Goal: Information Seeking & Learning: Learn about a topic

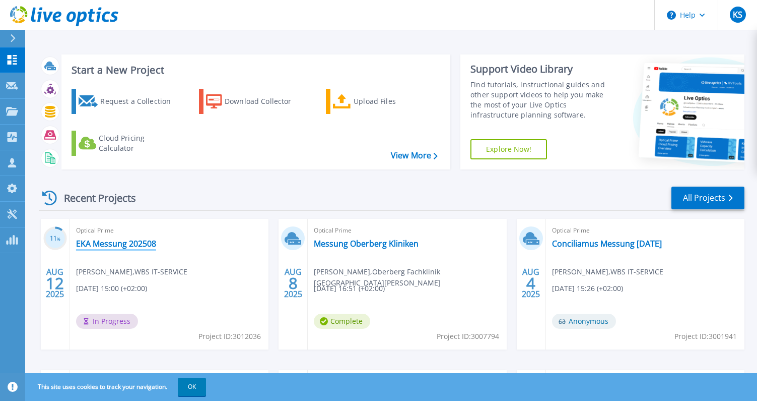
click at [128, 243] on link "EKA Messung 202508" at bounding box center [116, 243] width 80 height 10
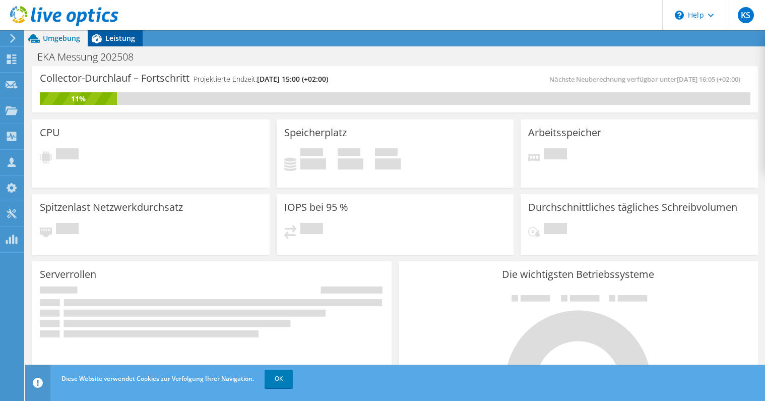
click at [109, 41] on span "Leistung" at bounding box center [120, 38] width 30 height 10
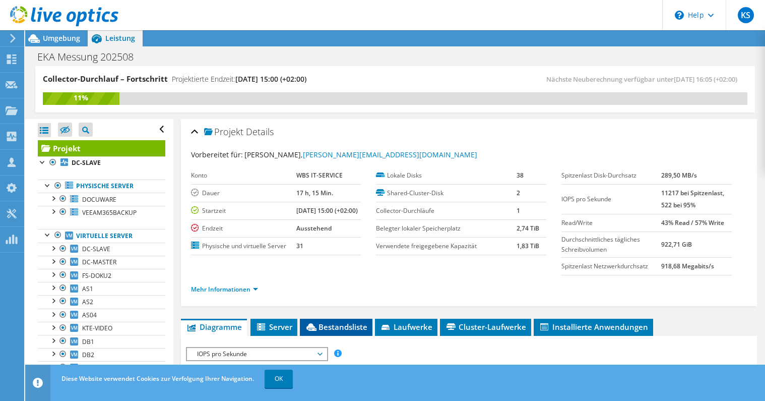
click at [347, 326] on span "Bestandsliste" at bounding box center [336, 326] width 62 height 10
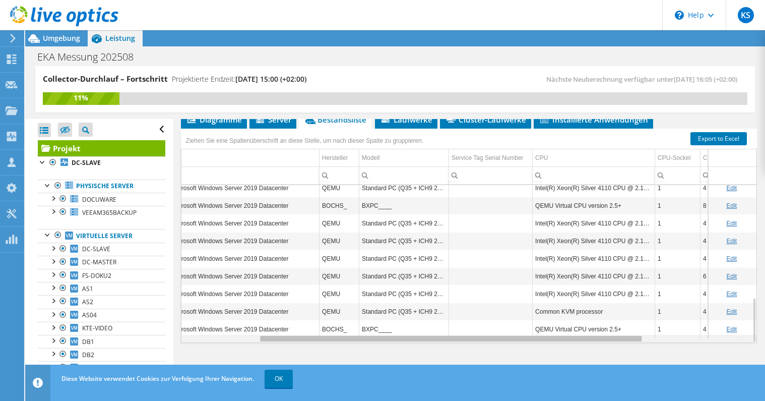
scroll to position [0, 116]
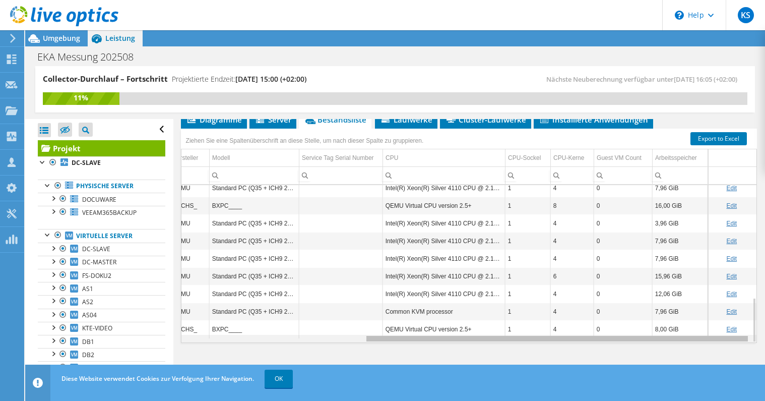
drag, startPoint x: 307, startPoint y: 339, endPoint x: 483, endPoint y: 317, distance: 177.2
click at [483, 317] on body "KS Vertriebspartner Kay Schemmerling Kay.Schemmerling@wbs-it.de WBS IT-SERVICE …" at bounding box center [382, 200] width 765 height 401
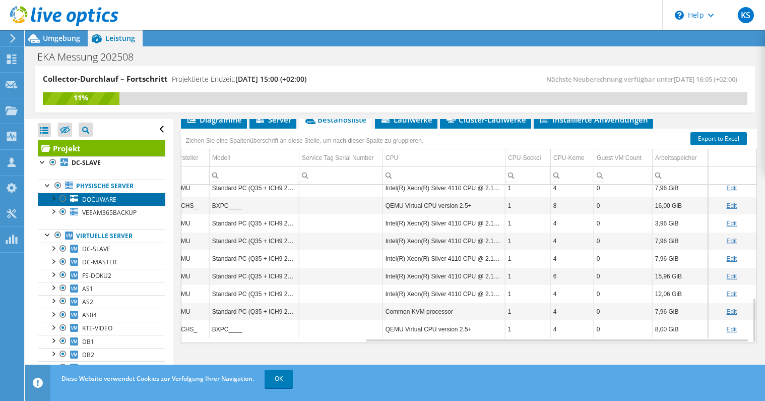
click at [107, 199] on span "DOCUWARE" at bounding box center [99, 199] width 34 height 9
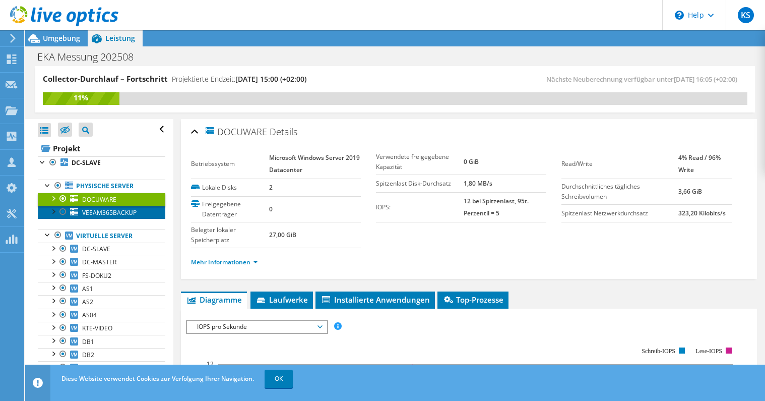
click at [106, 213] on span "VEEAM365BACKUP" at bounding box center [109, 212] width 54 height 9
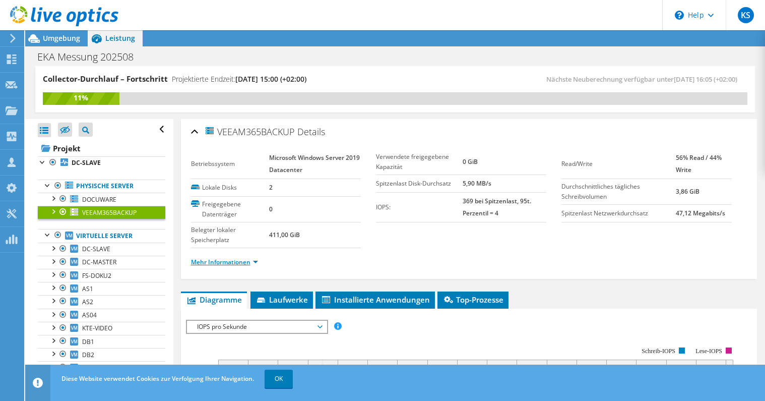
click at [243, 261] on link "Mehr Informationen" at bounding box center [224, 261] width 67 height 9
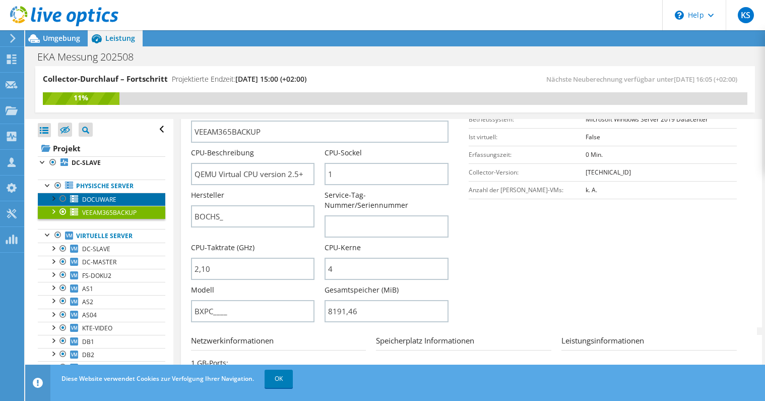
click at [102, 200] on span "DOCUWARE" at bounding box center [99, 199] width 34 height 9
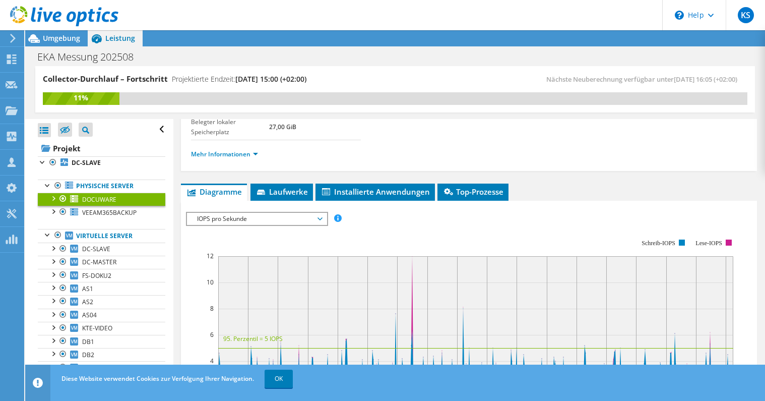
scroll to position [0, 0]
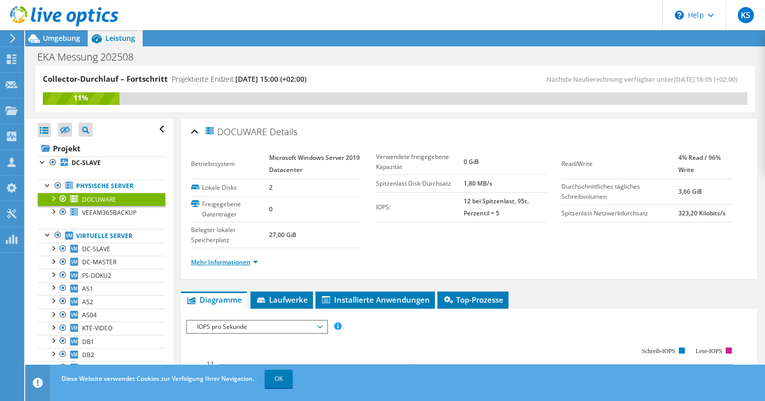
click at [250, 262] on link "Mehr Informationen" at bounding box center [224, 261] width 67 height 9
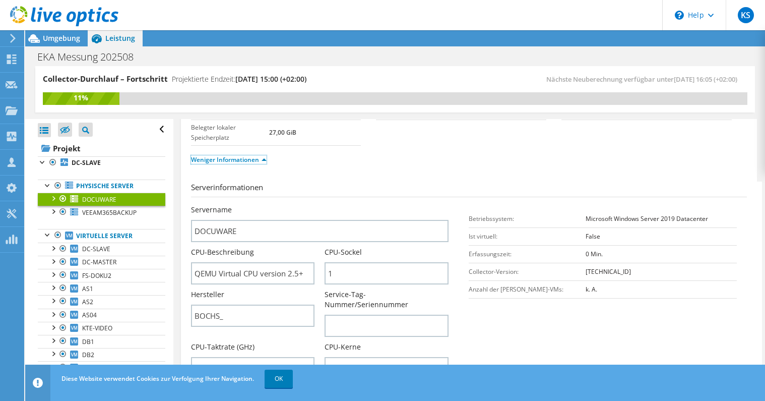
scroll to position [101, 0]
click at [78, 150] on link "Projekt" at bounding box center [101, 148] width 127 height 16
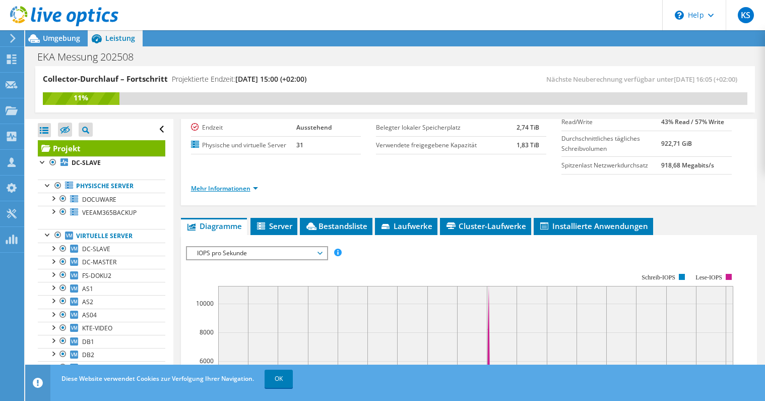
click at [240, 188] on link "Mehr Informationen" at bounding box center [224, 188] width 67 height 9
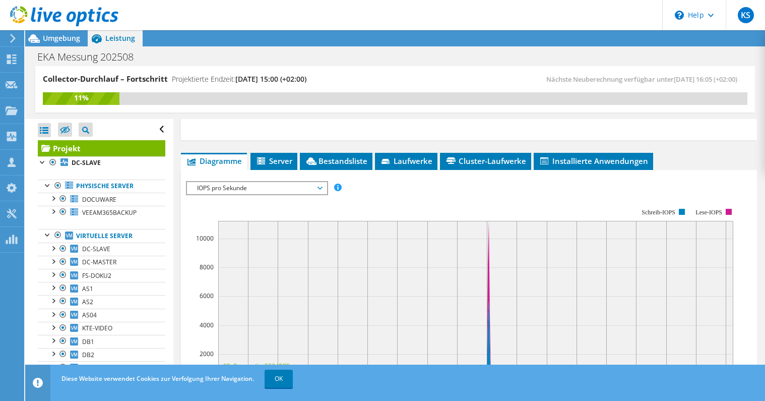
scroll to position [353, 0]
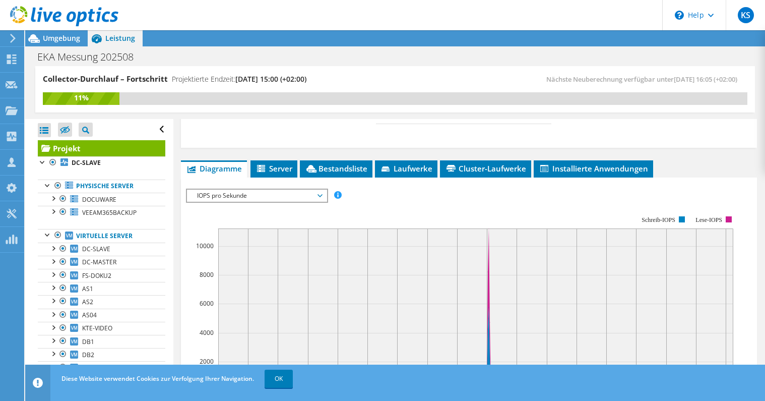
click at [217, 201] on span "IOPS pro Sekunde" at bounding box center [257, 195] width 130 height 12
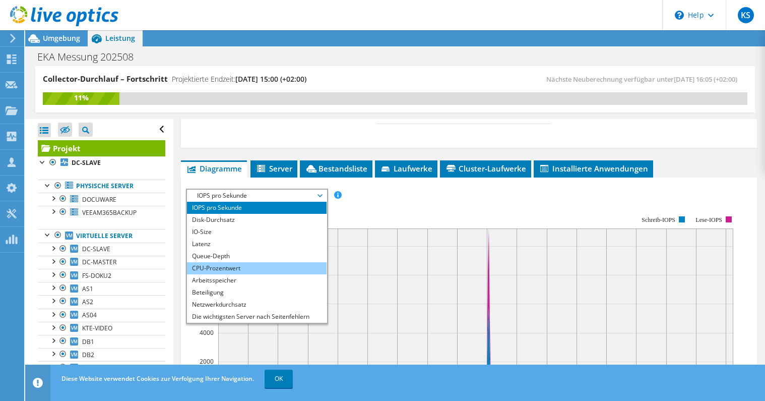
click at [222, 270] on li "CPU-Prozentwert" at bounding box center [257, 268] width 140 height 12
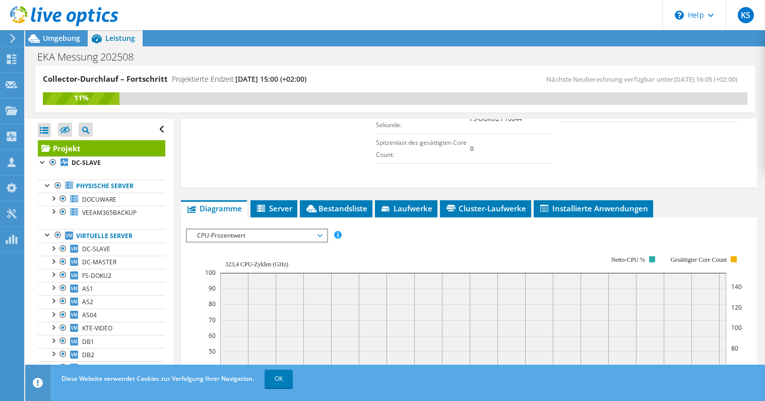
scroll to position [252, 0]
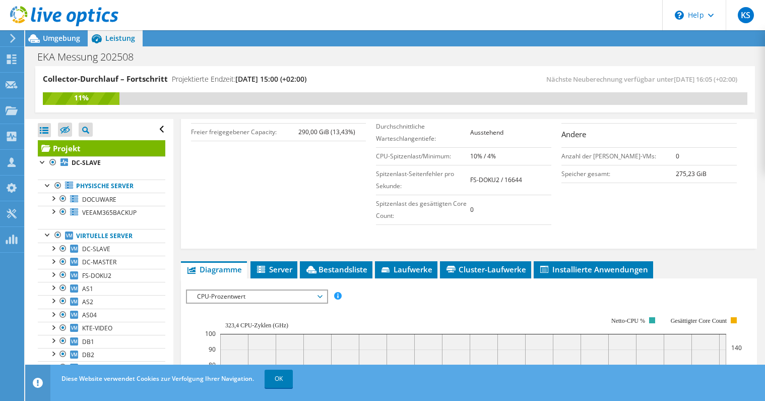
click at [287, 297] on span "CPU-Prozentwert" at bounding box center [257, 296] width 130 height 12
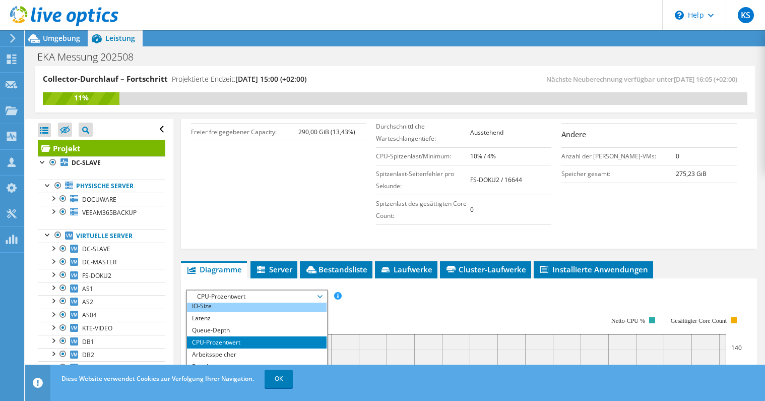
scroll to position [36, 0]
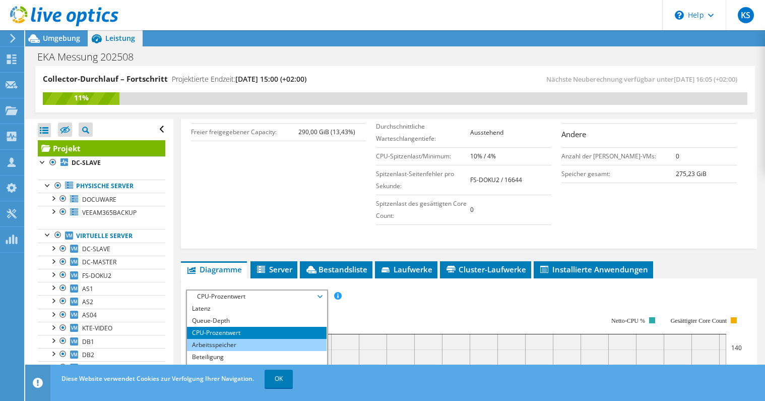
click at [220, 344] on li "Arbeitsspeicher" at bounding box center [257, 345] width 140 height 12
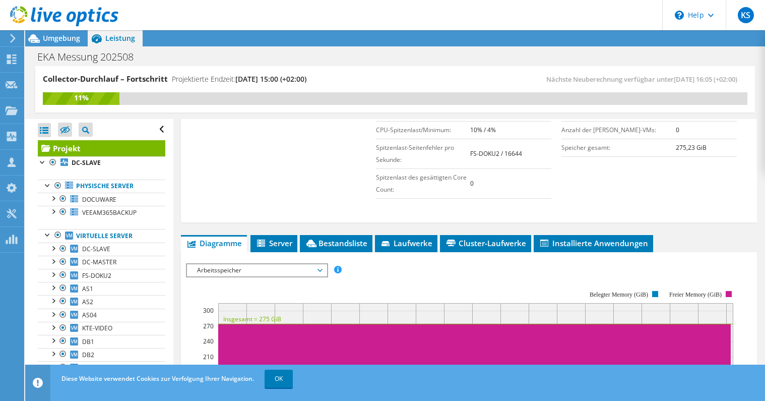
scroll to position [252, 0]
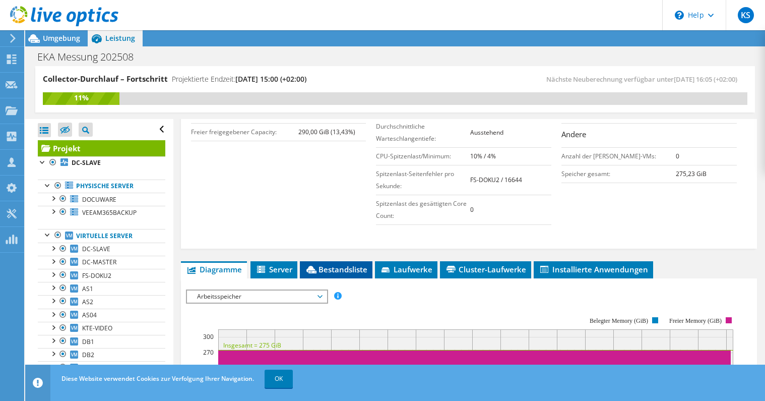
click at [360, 268] on span "Bestandsliste" at bounding box center [336, 269] width 62 height 10
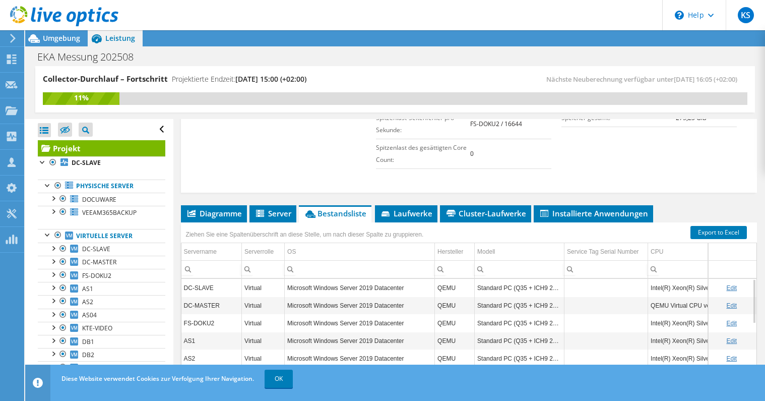
scroll to position [301, 0]
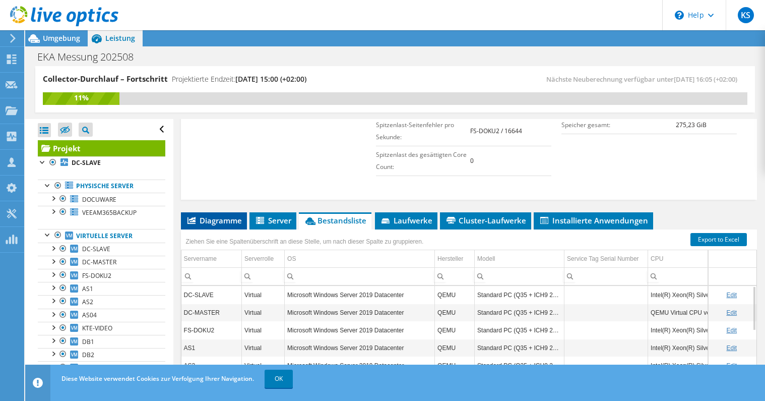
click at [226, 219] on span "Diagramme" at bounding box center [214, 220] width 56 height 10
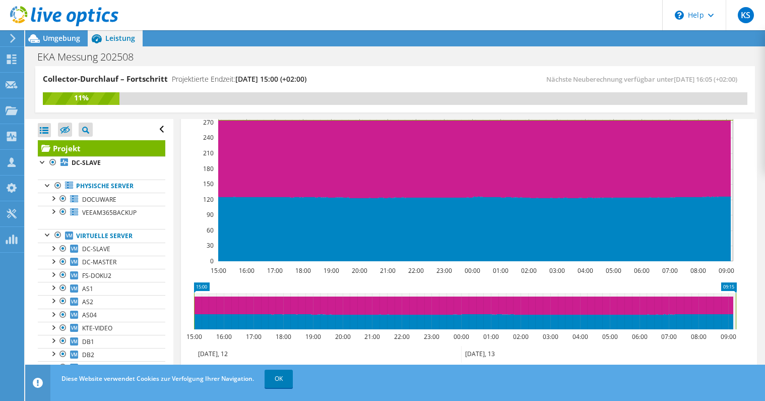
scroll to position [502, 0]
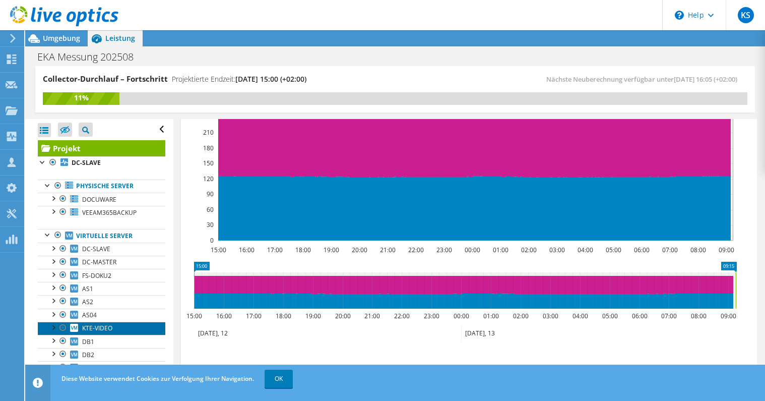
click at [136, 327] on link "KTE-VIDEO" at bounding box center [101, 327] width 127 height 13
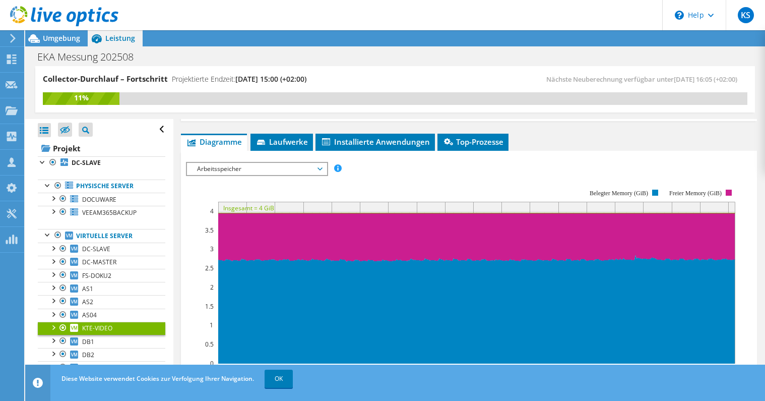
scroll to position [130, 0]
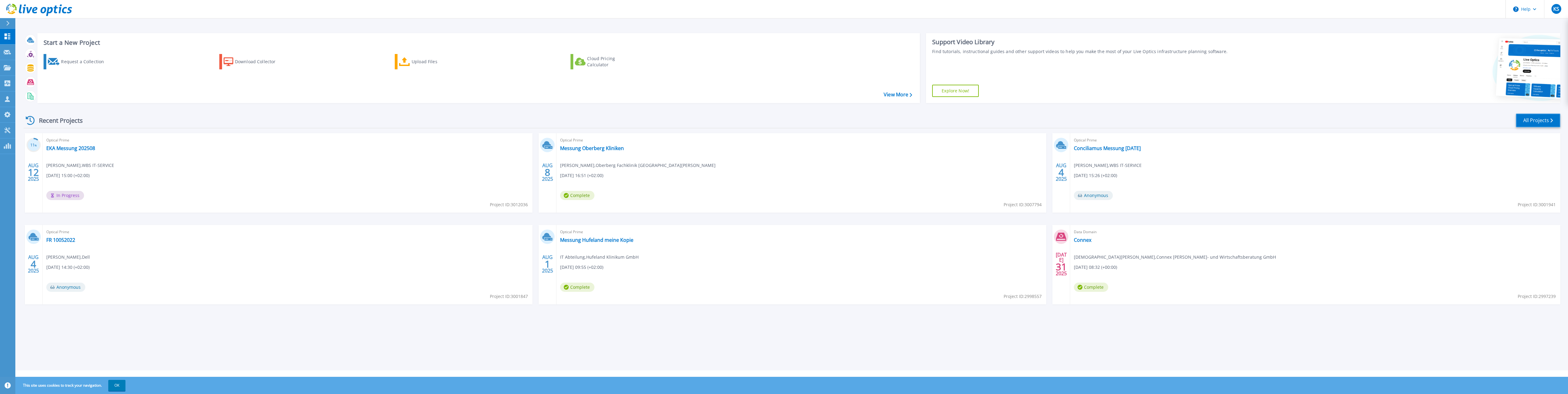
click at [465, 123] on link "All Projects" at bounding box center [1538, 120] width 44 height 14
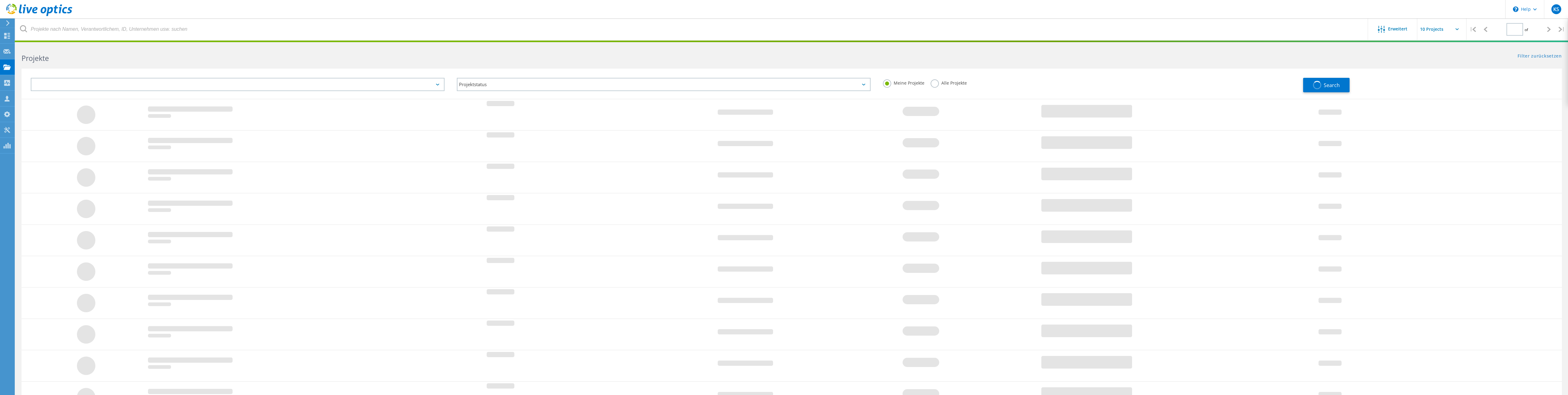
type input "1"
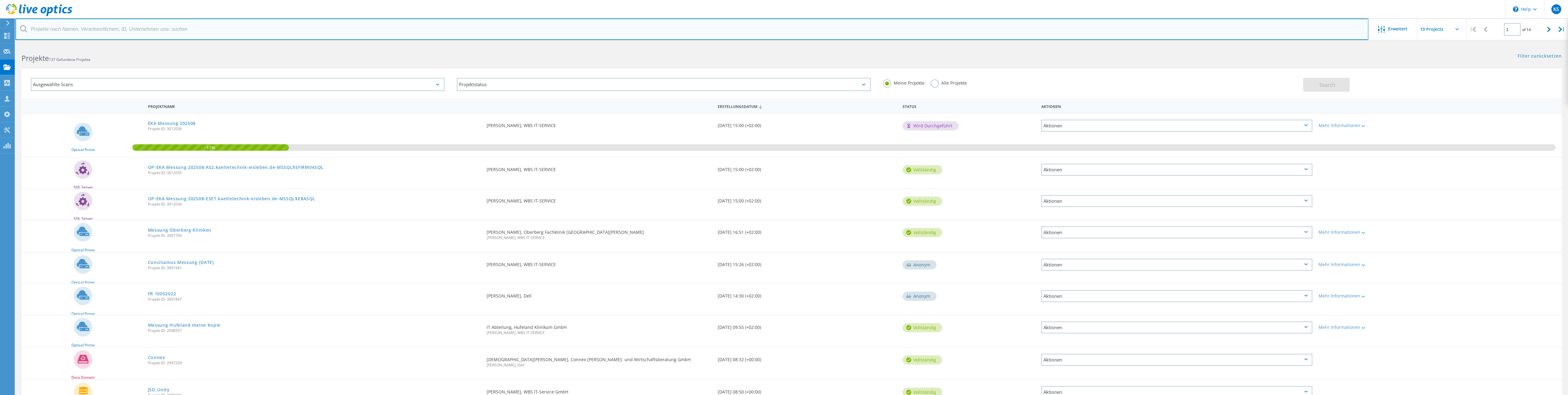
click at [59, 27] on input "text" at bounding box center [692, 29] width 1353 height 21
type input "rameder"
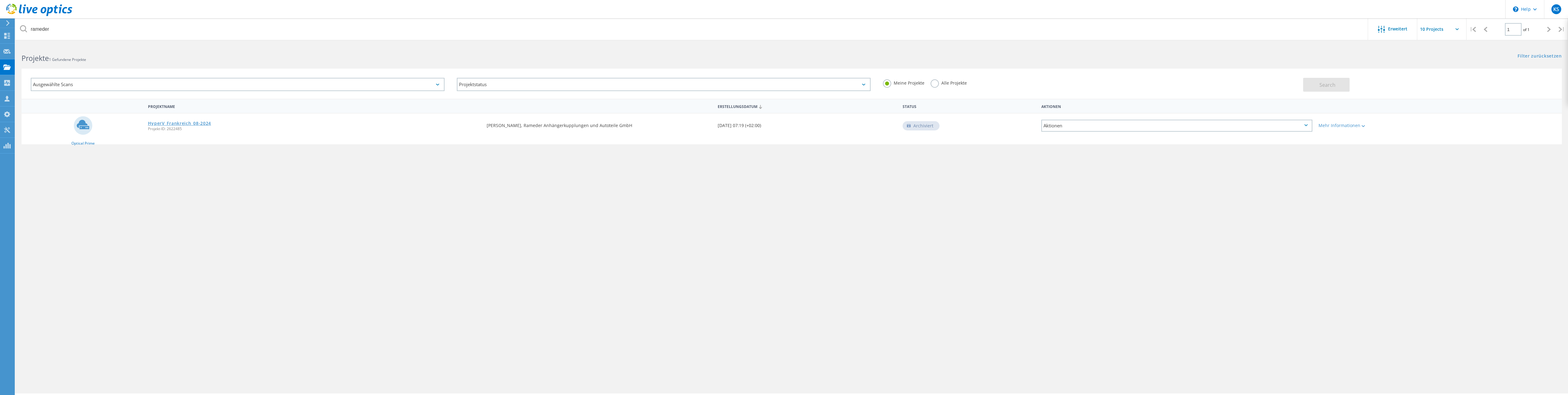
click at [169, 121] on link "HyperV_Frankreich_08-2024" at bounding box center [180, 123] width 64 height 4
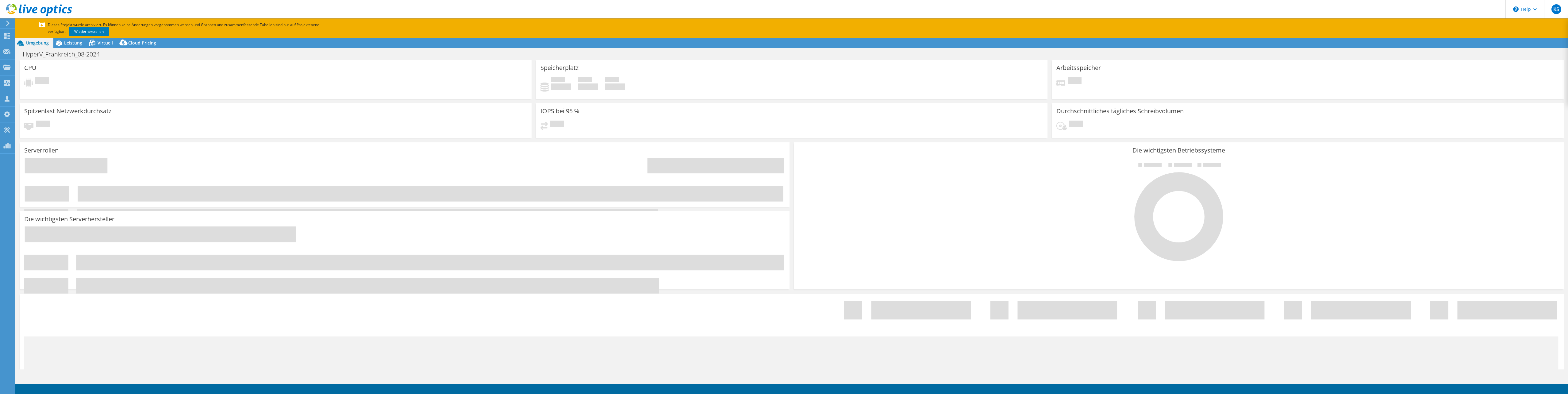
select select "USD"
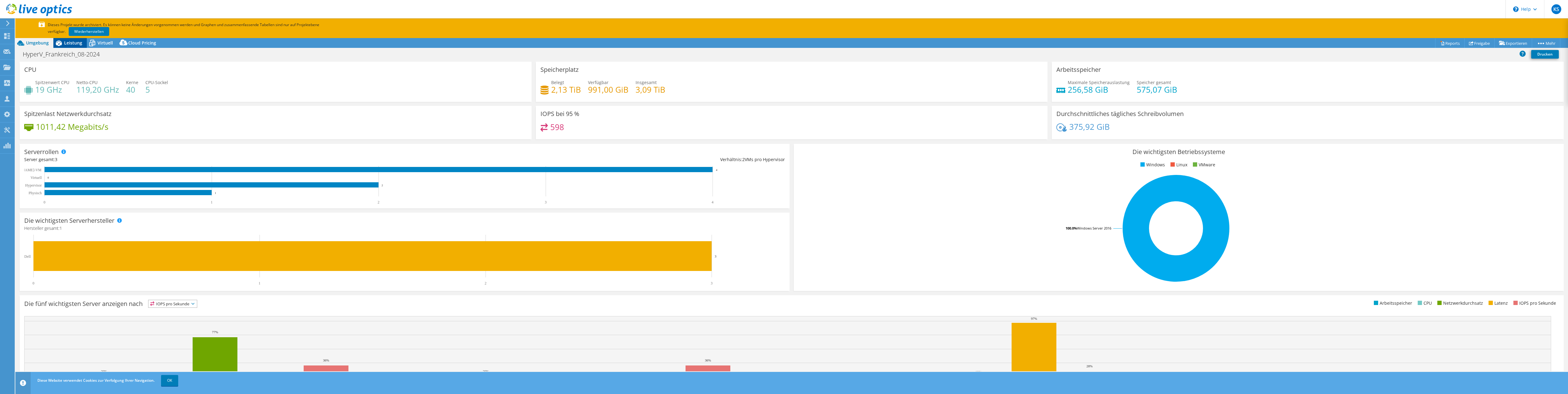
click at [69, 46] on div "Leistung" at bounding box center [70, 43] width 33 height 10
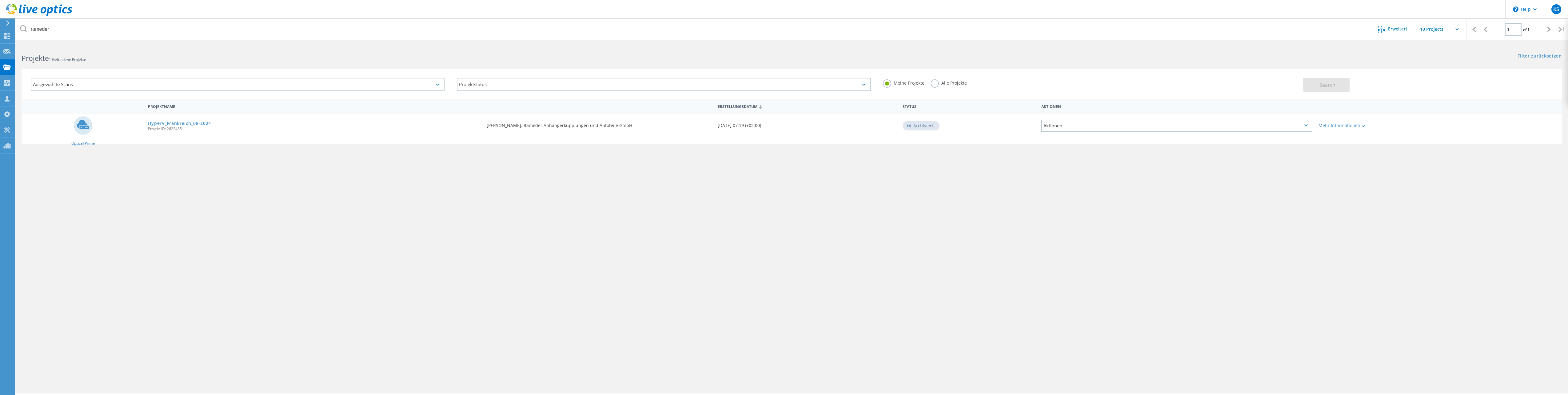
click at [131, 216] on div "Projektname Erstellungsdatum Status Aktionen Optical Prime HyperV_Frankreich_08…" at bounding box center [791, 179] width 1541 height 160
click at [4, 38] on use at bounding box center [7, 36] width 6 height 6
